Goal: Ask a question

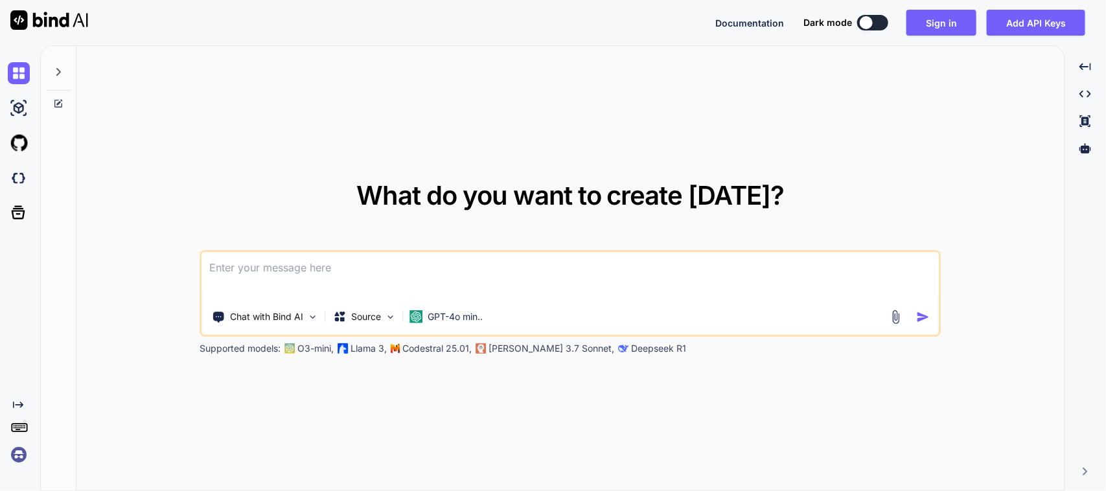
click at [387, 262] on textarea at bounding box center [570, 276] width 737 height 48
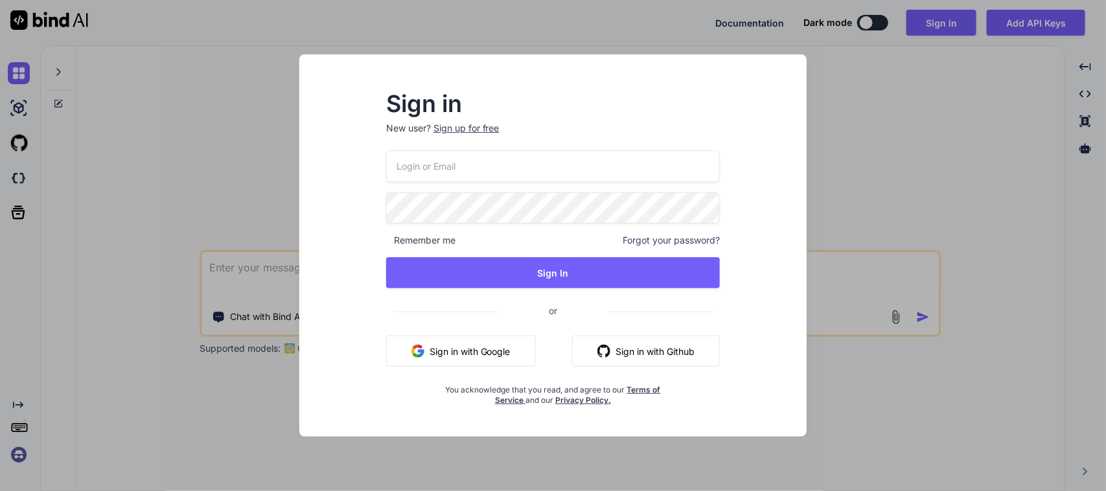
click at [483, 347] on button "Sign in with Google" at bounding box center [461, 351] width 150 height 31
click at [466, 349] on button "Sign in with Google" at bounding box center [461, 351] width 150 height 31
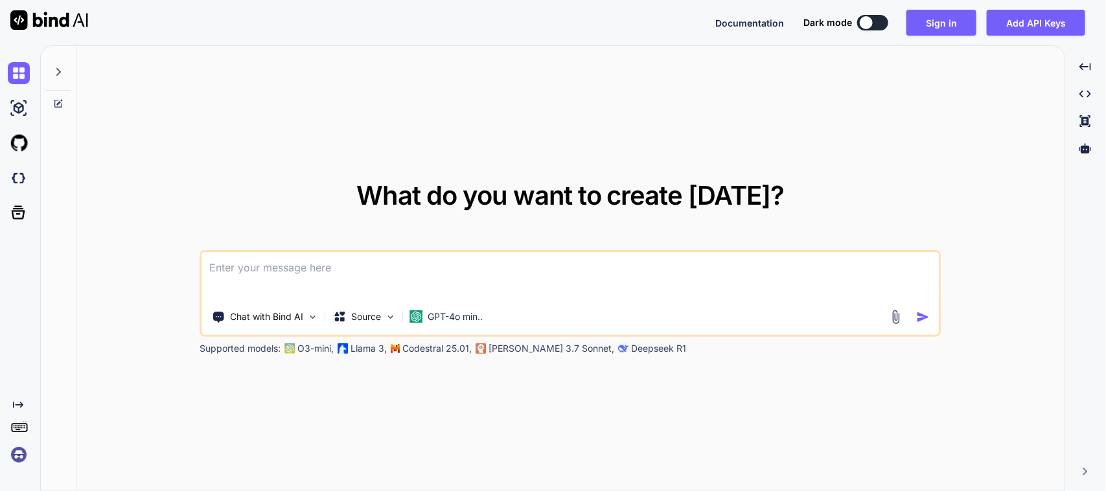
click at [300, 270] on textarea at bounding box center [570, 276] width 737 height 48
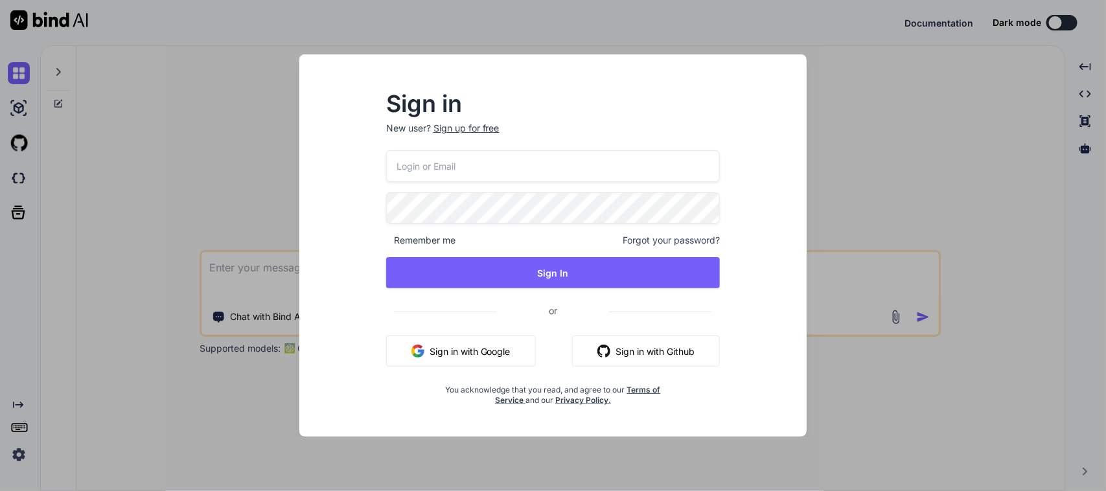
click at [461, 345] on button "Sign in with Google" at bounding box center [461, 351] width 150 height 31
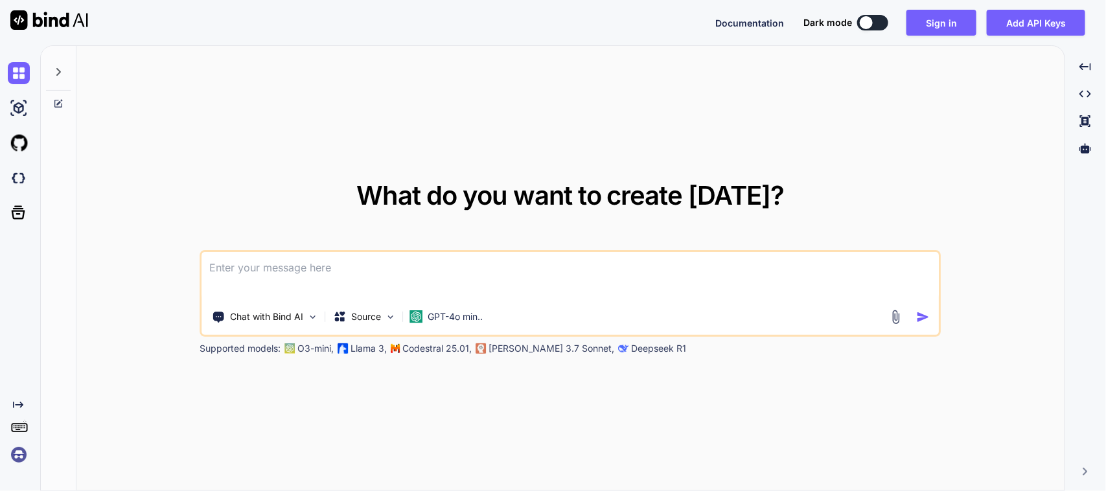
click at [430, 267] on textarea at bounding box center [570, 276] width 737 height 48
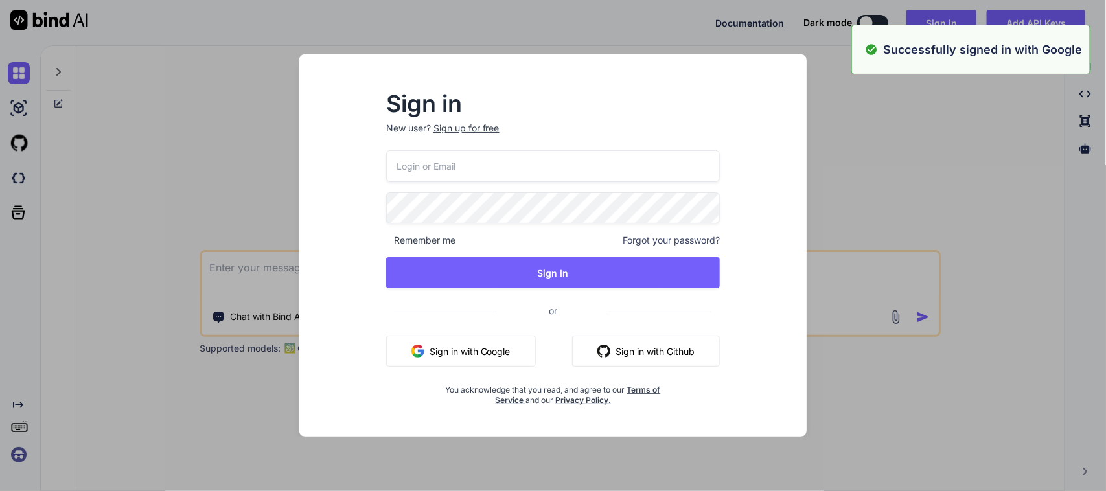
click at [473, 341] on button "Sign in with Google" at bounding box center [461, 351] width 150 height 31
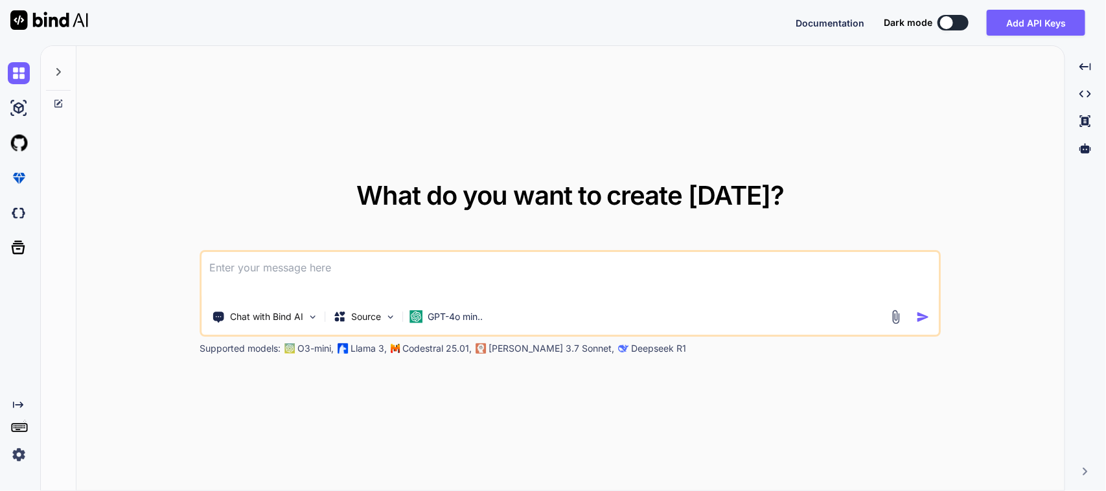
click at [341, 274] on textarea at bounding box center [570, 276] width 737 height 48
click at [231, 266] on textarea "I want to show whs name and siteName in a single raw" at bounding box center [570, 276] width 737 height 48
click at [895, 262] on textarea "right now I am showing whs name and siteName in a single raw. But I want to giv…" at bounding box center [570, 276] width 737 height 48
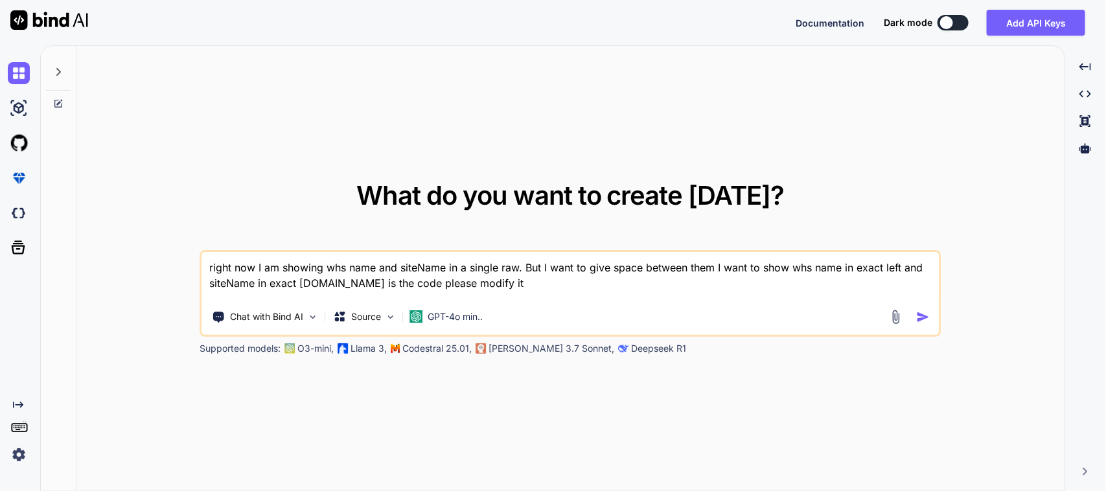
click at [327, 282] on textarea "right now I am showing whs name and siteName in a single raw. But I want to giv…" at bounding box center [570, 276] width 737 height 48
type textarea "right now I am showing whs name and siteName in a single raw. But I want to giv…"
